Goal: Task Accomplishment & Management: Manage account settings

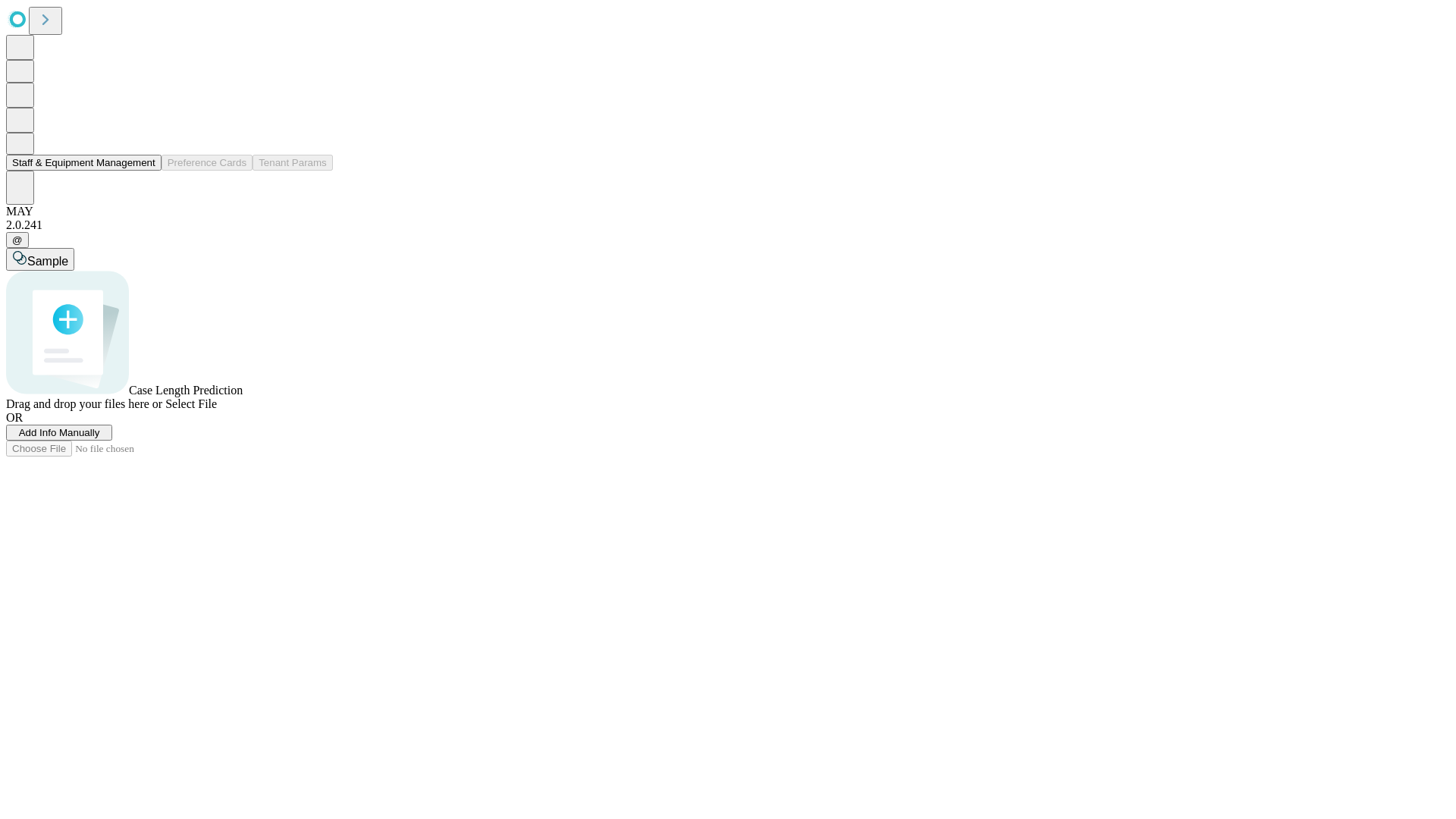
click at [141, 170] on button "Staff & Equipment Management" at bounding box center [84, 163] width 156 height 16
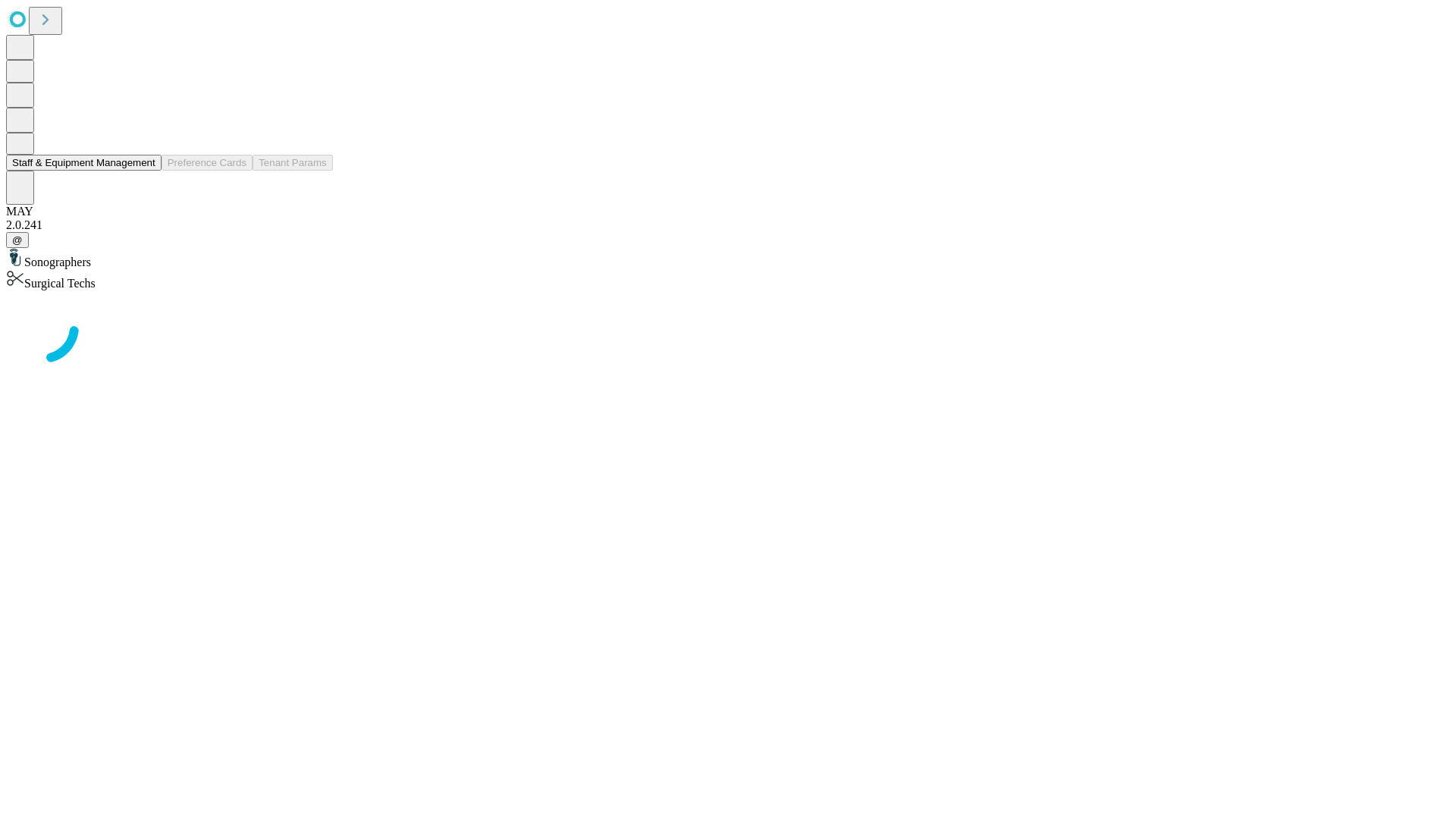
click at [145, 170] on button "Staff & Equipment Management" at bounding box center [84, 163] width 156 height 16
